Goal: Obtain resource: Download file/media

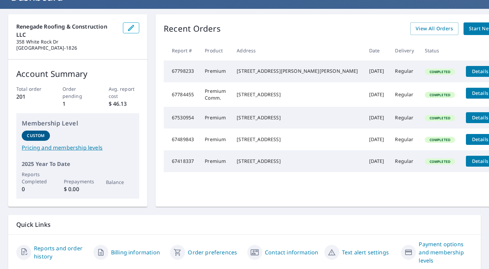
scroll to position [66, 0]
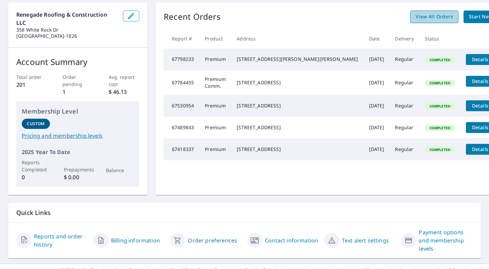
click at [416, 15] on span "View All Orders" at bounding box center [434, 17] width 37 height 8
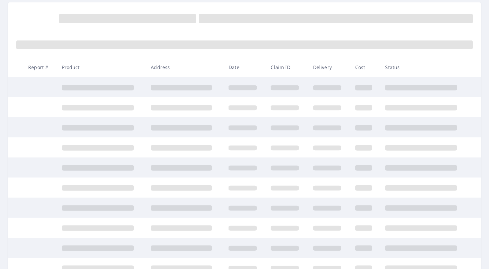
scroll to position [66, 0]
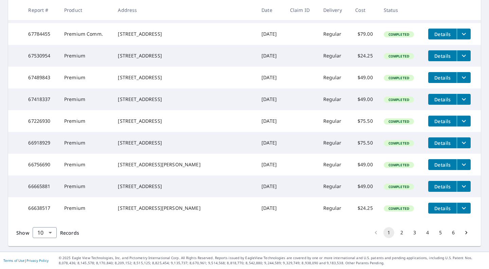
scroll to position [176, 0]
click at [397, 233] on button "2" at bounding box center [402, 232] width 11 height 11
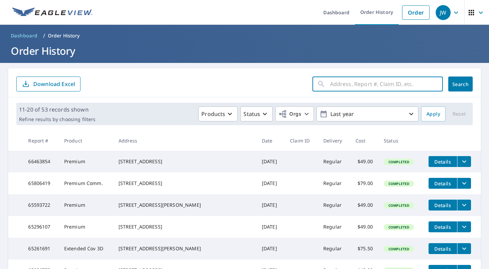
click at [336, 85] on input "text" at bounding box center [386, 83] width 113 height 19
type input "223"
click at [454, 86] on span "Search" at bounding box center [461, 84] width 14 height 6
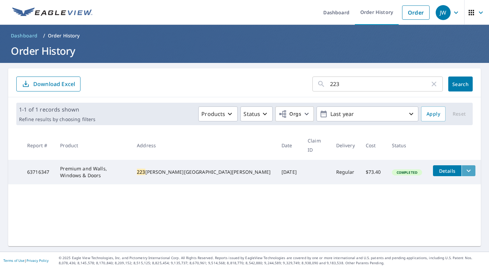
click at [465, 167] on icon "filesDropdownBtn-63716347" at bounding box center [469, 171] width 8 height 8
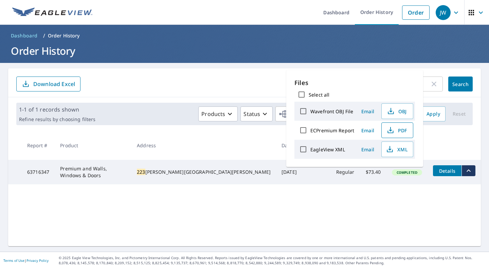
click at [398, 129] on span "PDF" at bounding box center [397, 130] width 22 height 8
